Goal: Browse casually: Explore the website without a specific task or goal

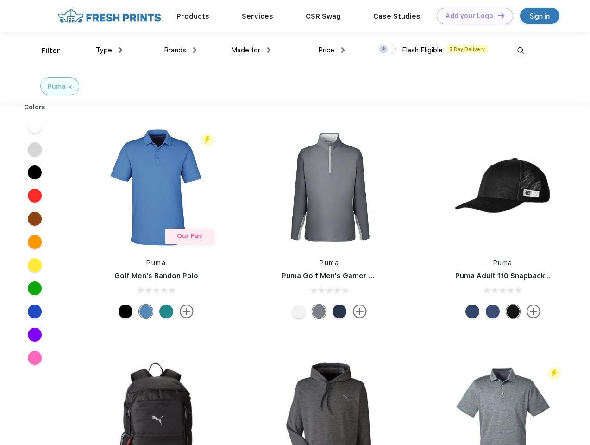
click at [472, 16] on link "Add your Logo Design Tool" at bounding box center [475, 16] width 76 height 16
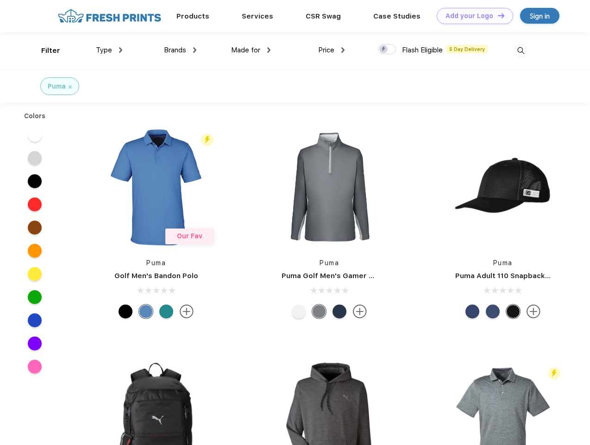
click at [0, 0] on div "Design Tool" at bounding box center [0, 0] width 0 height 0
click at [497, 15] on link "Add your Logo Design Tool" at bounding box center [475, 16] width 76 height 16
click at [44, 51] on div "Filter" at bounding box center [50, 50] width 19 height 11
click at [109, 50] on span "Type" at bounding box center [104, 50] width 16 height 8
click at [180, 50] on span "Brands" at bounding box center [175, 50] width 22 height 8
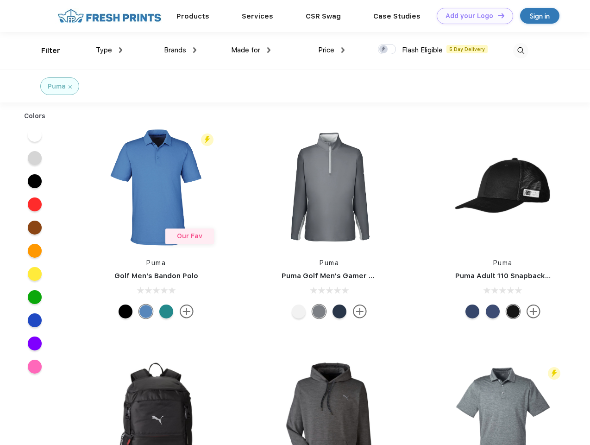
click at [251, 50] on span "Made for" at bounding box center [245, 50] width 29 height 8
click at [332, 50] on span "Price" at bounding box center [326, 50] width 16 height 8
click at [387, 50] on div at bounding box center [387, 49] width 18 height 10
click at [384, 50] on input "checkbox" at bounding box center [381, 47] width 6 height 6
click at [521, 51] on img at bounding box center [521, 50] width 15 height 15
